Goal: Task Accomplishment & Management: Use online tool/utility

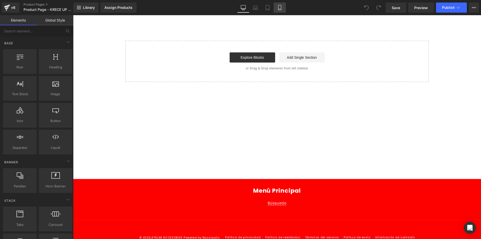
click at [275, 8] on link "Mobile" at bounding box center [279, 8] width 12 height 10
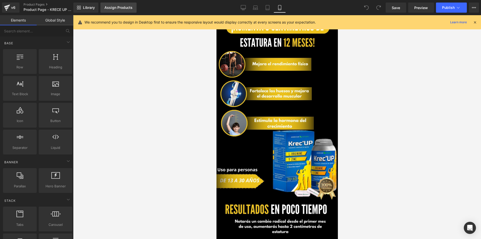
click at [116, 8] on div "Assign Products" at bounding box center [118, 8] width 28 height 4
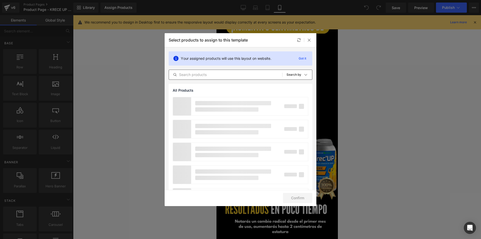
click at [200, 75] on input "text" at bounding box center [225, 75] width 113 height 6
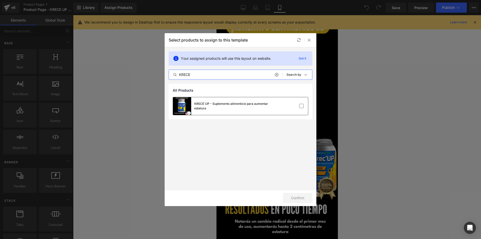
type input "KRECE"
click at [218, 104] on div "KRECE´UP - Suplemento alimenticio para aumentar estatura" at bounding box center [232, 105] width 76 height 9
click at [298, 199] on button "Confirm" at bounding box center [297, 198] width 29 height 10
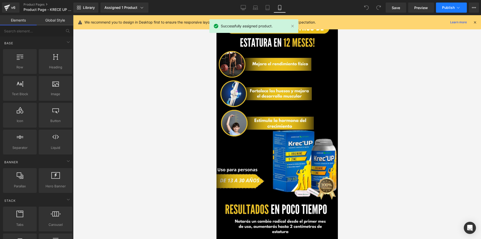
click at [446, 6] on span "Publish" at bounding box center [448, 8] width 13 height 4
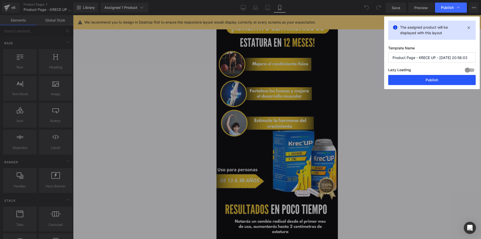
click at [418, 79] on button "Publish" at bounding box center [431, 80] width 87 height 10
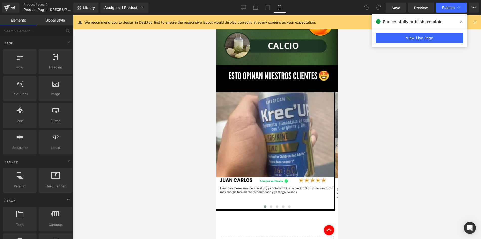
scroll to position [1162, 0]
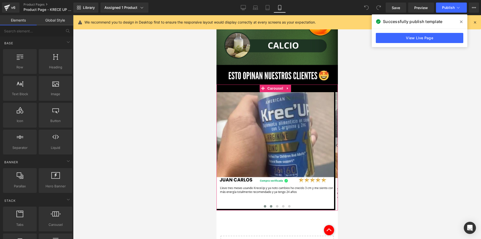
click at [269, 205] on span at bounding box center [270, 206] width 3 height 3
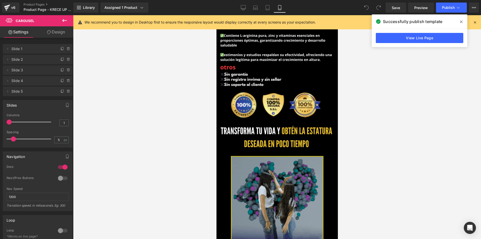
scroll to position [733, 0]
